Goal: Task Accomplishment & Management: Manage account settings

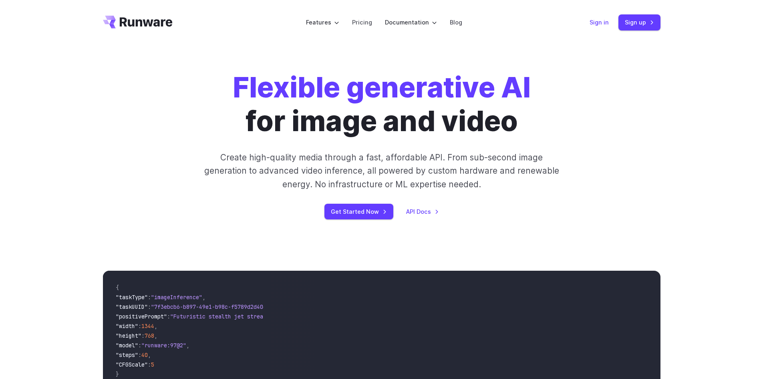
click at [591, 22] on link "Sign in" at bounding box center [599, 22] width 19 height 9
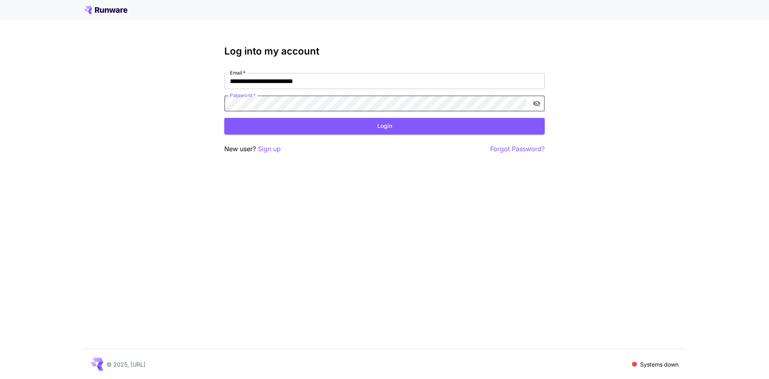
click button "Login" at bounding box center [384, 126] width 320 height 16
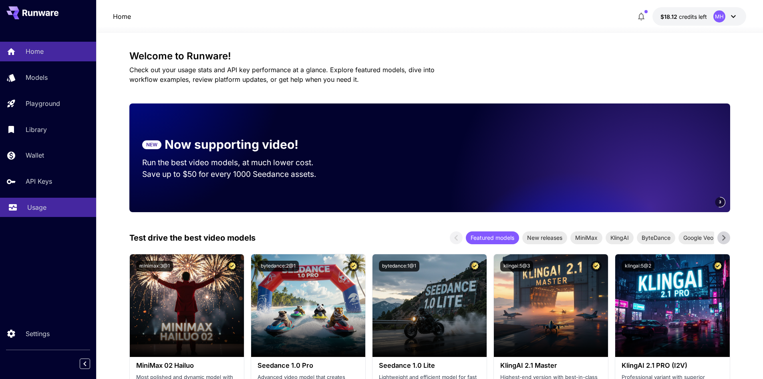
click at [50, 212] on link "Usage" at bounding box center [48, 208] width 96 height 20
